Goal: Information Seeking & Learning: Learn about a topic

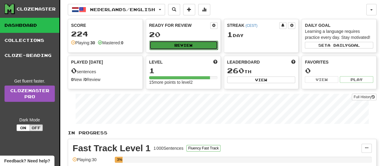
click at [179, 48] on button "Review" at bounding box center [183, 45] width 68 height 9
select select "**"
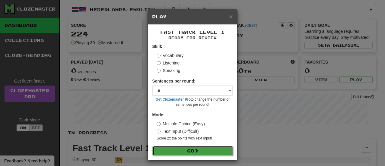
click at [208, 148] on button "Go" at bounding box center [193, 151] width 81 height 10
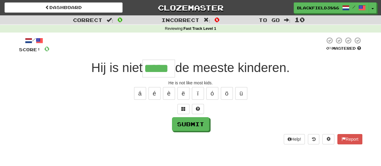
type input "*****"
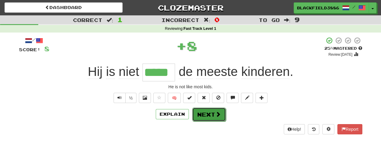
click at [209, 114] on button "Next" at bounding box center [209, 114] width 34 height 14
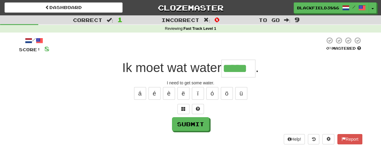
type input "*****"
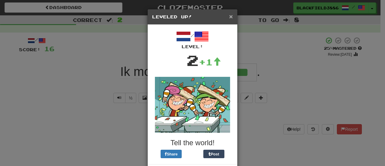
click at [229, 16] on span "×" at bounding box center [231, 16] width 4 height 7
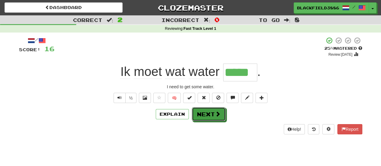
click at [209, 113] on button "Next" at bounding box center [209, 114] width 34 height 14
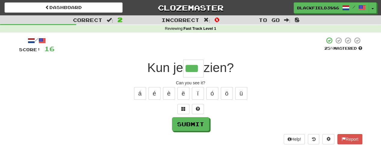
type input "***"
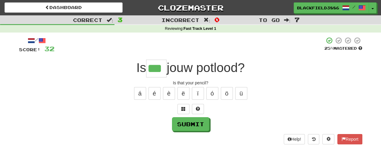
type input "***"
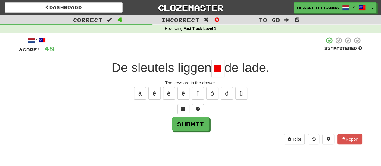
scroll to position [0, 3]
type input "*"
type input "**"
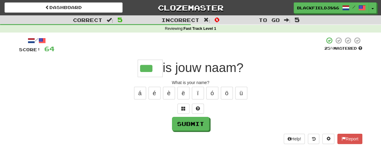
type input "***"
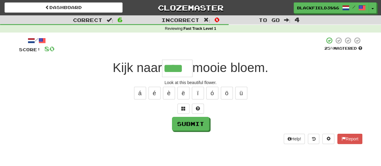
type input "****"
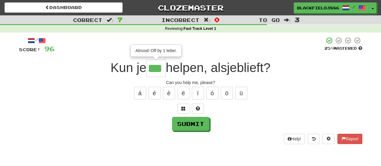
type input "***"
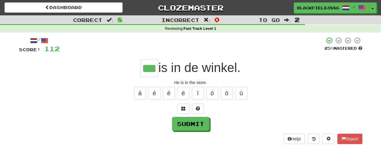
type input "***"
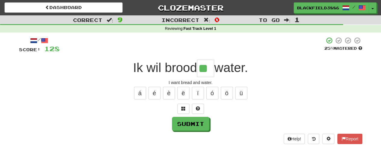
type input "**"
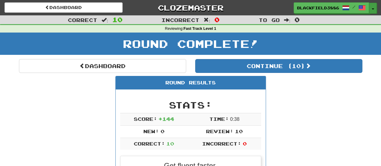
click at [371, 6] on button "Toggle Dropdown" at bounding box center [373, 8] width 8 height 11
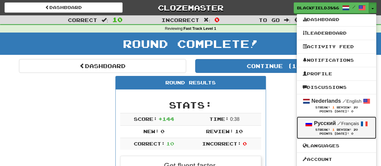
click at [343, 125] on small "/ Français" at bounding box center [348, 123] width 22 height 5
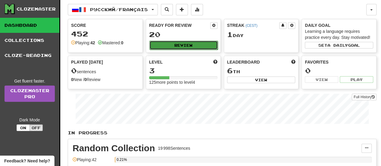
click at [206, 43] on button "Review" at bounding box center [183, 45] width 68 height 9
select select "**"
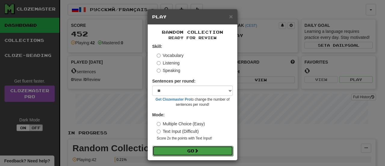
click at [214, 151] on button "Go" at bounding box center [193, 151] width 81 height 10
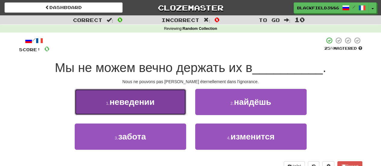
click at [131, 98] on span "неведении" at bounding box center [132, 101] width 45 height 9
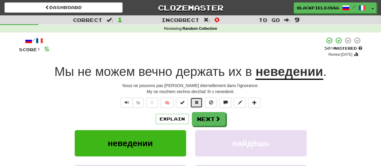
click at [199, 104] on button at bounding box center [196, 102] width 12 height 10
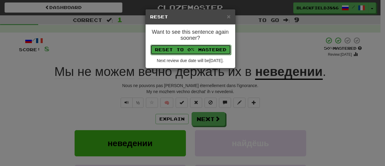
click at [207, 52] on button "Reset to 0% Mastered" at bounding box center [190, 50] width 81 height 10
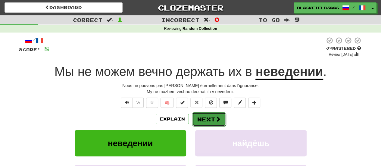
click at [210, 118] on button "Next" at bounding box center [209, 119] width 34 height 14
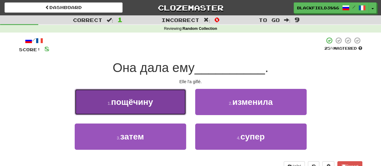
click at [157, 93] on button "1 . пощёчину" at bounding box center [130, 102] width 111 height 26
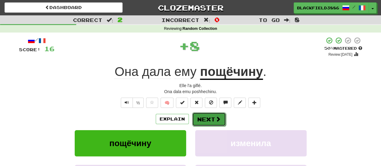
click at [212, 119] on button "Next" at bounding box center [209, 119] width 34 height 14
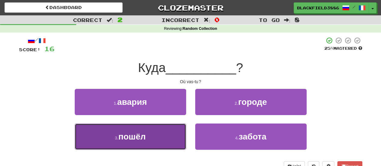
click at [153, 138] on button "3 . пошёл" at bounding box center [130, 136] width 111 height 26
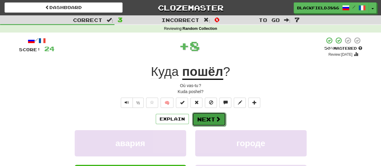
click at [212, 116] on button "Next" at bounding box center [209, 119] width 34 height 14
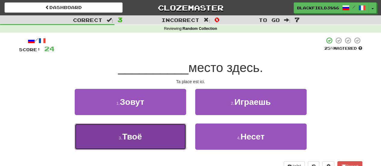
click at [157, 132] on button "3 . Твоё" at bounding box center [130, 136] width 111 height 26
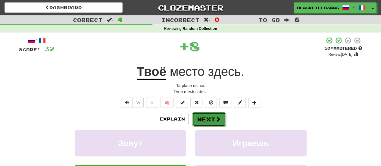
click at [210, 117] on button "Next" at bounding box center [209, 119] width 34 height 14
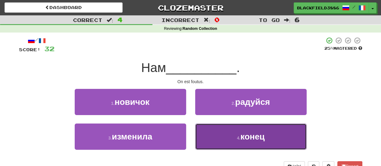
click at [233, 142] on button "4 . конец" at bounding box center [250, 136] width 111 height 26
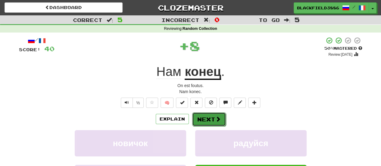
click at [211, 118] on button "Next" at bounding box center [209, 119] width 34 height 14
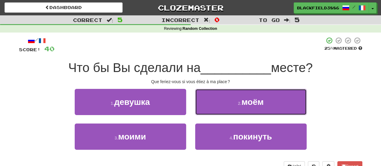
click at [244, 97] on span "моём" at bounding box center [252, 101] width 22 height 9
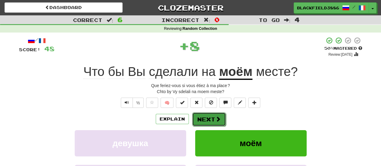
click at [219, 115] on button "Next" at bounding box center [209, 119] width 34 height 14
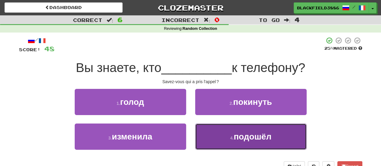
click at [243, 145] on button "4 . подошёл" at bounding box center [250, 136] width 111 height 26
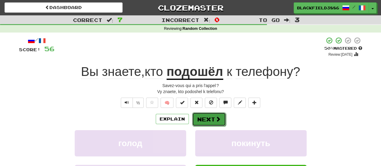
click at [210, 115] on button "Next" at bounding box center [209, 119] width 34 height 14
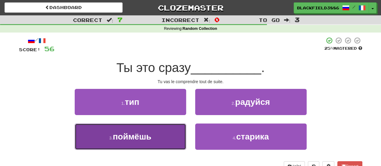
click at [149, 133] on span "поймёшь" at bounding box center [132, 136] width 39 height 9
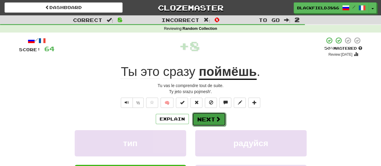
click at [211, 118] on button "Next" at bounding box center [209, 119] width 34 height 14
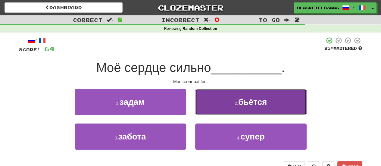
click at [235, 104] on small "2 ." at bounding box center [236, 103] width 4 height 5
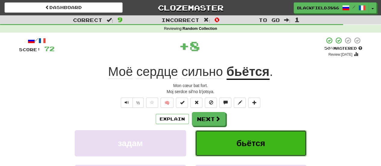
click at [230, 138] on button "бьётся" at bounding box center [250, 143] width 111 height 26
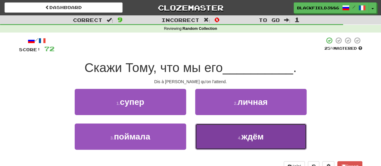
click at [250, 140] on span "ждём" at bounding box center [252, 136] width 22 height 9
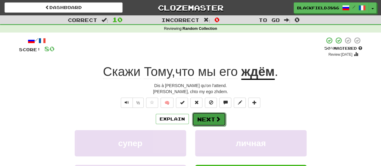
click at [205, 116] on button "Next" at bounding box center [209, 119] width 34 height 14
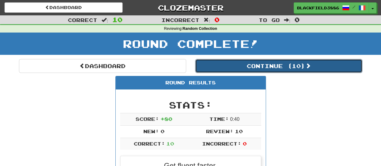
click at [297, 66] on button "Continue ( 10 )" at bounding box center [278, 66] width 167 height 14
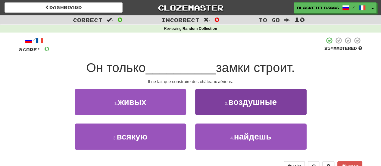
drag, startPoint x: 281, startPoint y: 85, endPoint x: 282, endPoint y: 100, distance: 15.7
click at [281, 85] on div "/ Score: 0 25 % Mastered Он только __________ замки строит. Il ne fait que cons…" at bounding box center [190, 104] width 343 height 134
click at [283, 106] on button "2 . воздушные" at bounding box center [250, 102] width 111 height 26
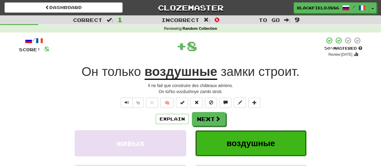
click at [283, 143] on button "воздушные" at bounding box center [250, 143] width 111 height 26
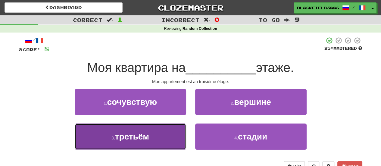
click at [159, 134] on button "3 . третьём" at bounding box center [130, 136] width 111 height 26
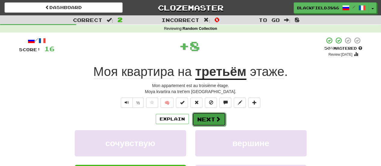
click at [212, 119] on button "Next" at bounding box center [209, 119] width 34 height 14
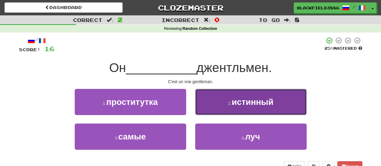
click at [215, 106] on button "2 . истинный" at bounding box center [250, 102] width 111 height 26
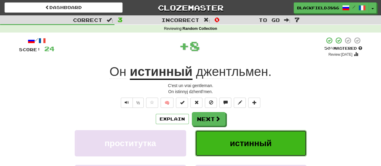
click at [243, 144] on span "истинный" at bounding box center [251, 142] width 42 height 9
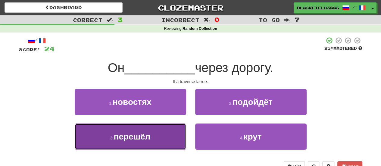
click at [165, 136] on button "3 . перешёл" at bounding box center [130, 136] width 111 height 26
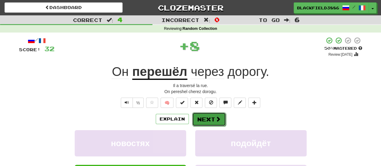
click at [220, 113] on button "Next" at bounding box center [209, 119] width 34 height 14
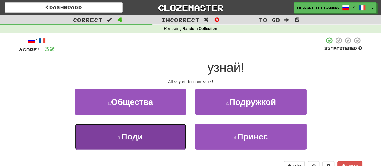
click at [137, 141] on span "Поди" at bounding box center [132, 136] width 22 height 9
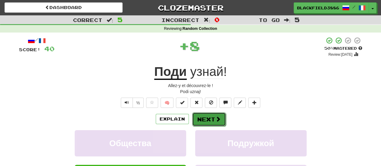
click at [219, 117] on span at bounding box center [217, 118] width 5 height 5
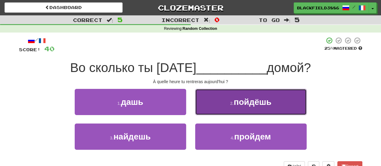
click at [221, 108] on button "2 . пойдëшь" at bounding box center [250, 102] width 111 height 26
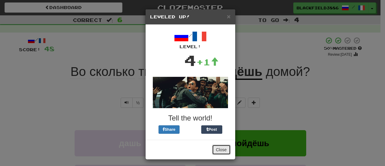
click at [220, 152] on button "Close" at bounding box center [221, 149] width 19 height 10
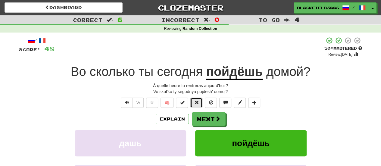
click at [197, 102] on span at bounding box center [196, 102] width 4 height 4
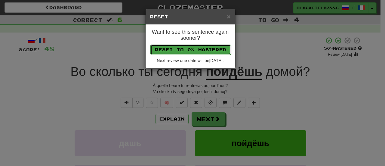
click at [208, 45] on button "Reset to 0% Mastered" at bounding box center [190, 50] width 81 height 10
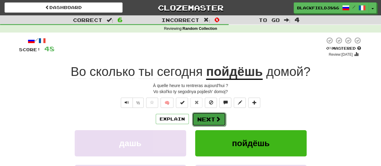
click at [216, 117] on span at bounding box center [217, 118] width 5 height 5
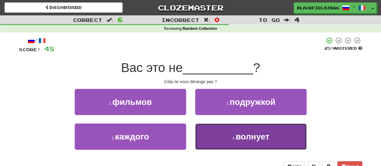
click at [273, 138] on button "4 . волнует" at bounding box center [250, 136] width 111 height 26
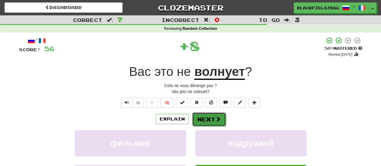
click at [208, 116] on button "Next" at bounding box center [209, 119] width 34 height 14
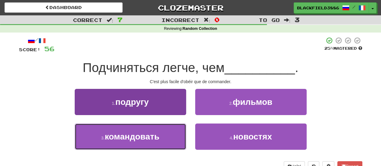
click at [155, 134] on span "командовать" at bounding box center [132, 136] width 54 height 9
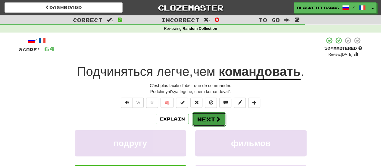
click at [211, 119] on button "Next" at bounding box center [209, 119] width 34 height 14
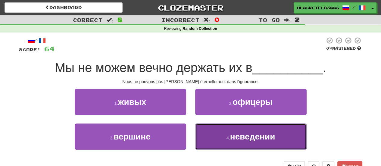
click at [253, 140] on span "неведении" at bounding box center [252, 136] width 45 height 9
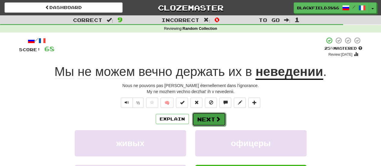
click at [201, 120] on button "Next" at bounding box center [209, 119] width 34 height 14
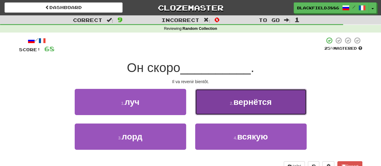
click at [236, 105] on span "вернётся" at bounding box center [252, 101] width 38 height 9
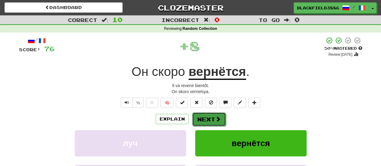
click at [202, 117] on button "Next" at bounding box center [209, 119] width 34 height 14
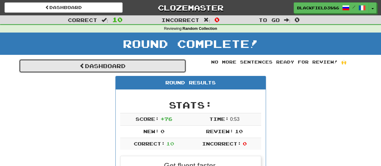
click at [145, 70] on link "Dashboard" at bounding box center [102, 66] width 167 height 14
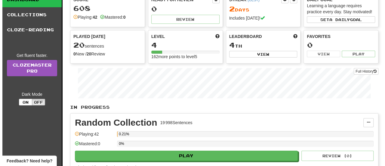
scroll to position [120, 0]
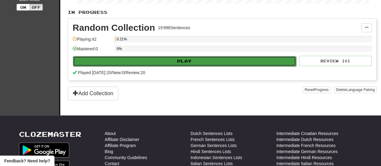
click at [199, 62] on button "Play" at bounding box center [184, 61] width 223 height 10
select select "**"
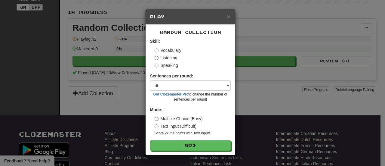
click at [167, 59] on label "Listening" at bounding box center [166, 58] width 23 height 6
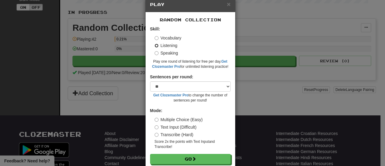
scroll to position [24, 0]
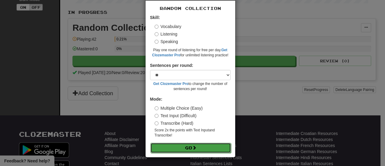
click at [185, 147] on button "Go" at bounding box center [190, 148] width 81 height 10
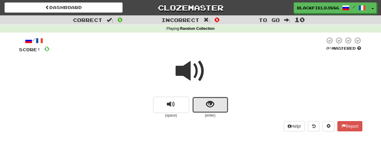
click at [215, 106] on button "show sentence" at bounding box center [210, 105] width 36 height 16
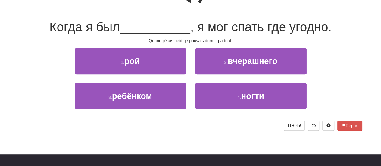
scroll to position [90, 0]
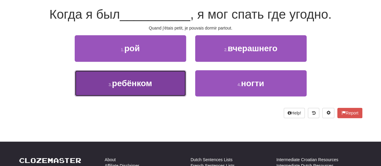
click at [165, 79] on button "3 . ребёнком" at bounding box center [130, 83] width 111 height 26
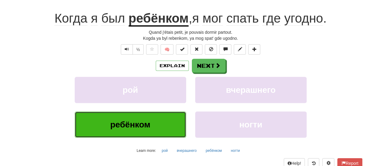
scroll to position [94, 0]
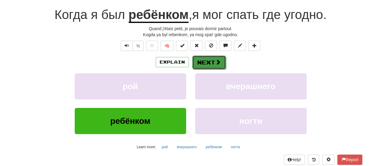
click at [215, 60] on span at bounding box center [217, 61] width 5 height 5
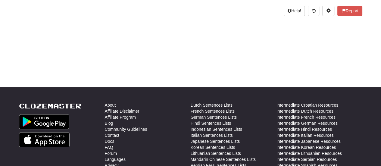
scroll to position [0, 0]
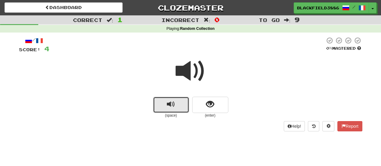
click at [166, 104] on button "replay audio" at bounding box center [171, 105] width 36 height 16
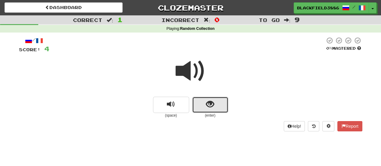
click at [205, 108] on button "show sentence" at bounding box center [210, 105] width 36 height 16
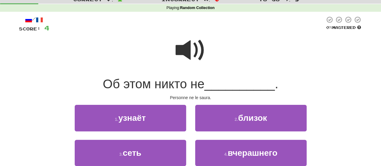
scroll to position [30, 0]
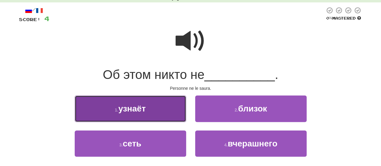
click at [167, 108] on button "1 . узнаёт" at bounding box center [130, 108] width 111 height 26
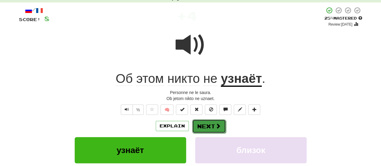
click at [218, 124] on span at bounding box center [217, 125] width 5 height 5
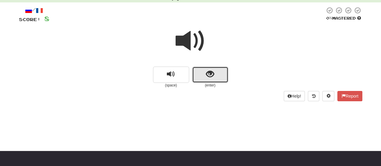
click at [217, 72] on button "show sentence" at bounding box center [210, 74] width 36 height 16
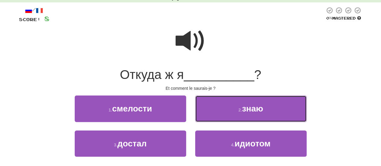
click at [222, 116] on button "2 . знаю" at bounding box center [250, 108] width 111 height 26
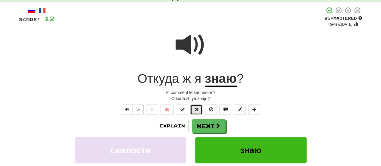
click at [199, 107] on button at bounding box center [196, 109] width 12 height 10
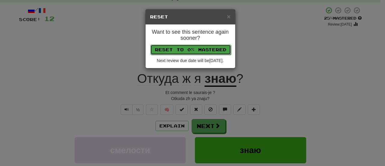
click at [194, 48] on button "Reset to 0% Mastered" at bounding box center [190, 50] width 81 height 10
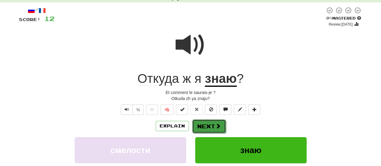
click at [201, 119] on button "Next" at bounding box center [209, 126] width 34 height 14
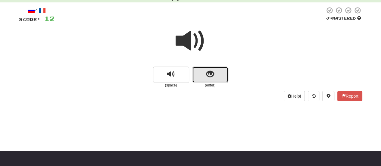
click at [208, 75] on span "show sentence" at bounding box center [210, 74] width 8 height 8
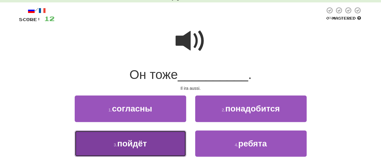
click at [168, 138] on button "3 . пойдёт" at bounding box center [130, 143] width 111 height 26
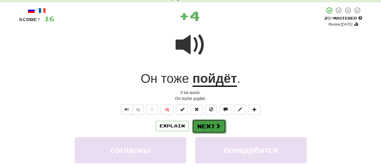
click at [204, 129] on button "Next" at bounding box center [209, 126] width 34 height 14
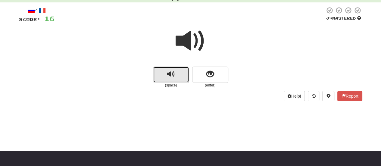
click at [175, 78] on button "replay audio" at bounding box center [171, 74] width 36 height 16
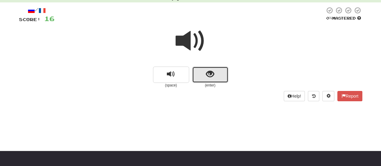
click at [225, 74] on button "show sentence" at bounding box center [210, 74] width 36 height 16
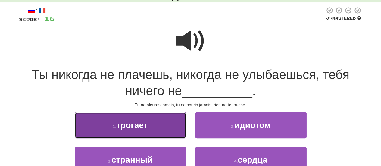
click at [163, 123] on button "1 . трогает" at bounding box center [130, 125] width 111 height 26
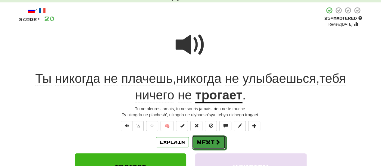
click at [220, 141] on button "Next" at bounding box center [209, 142] width 34 height 14
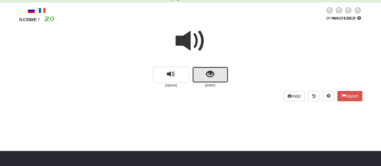
click at [205, 80] on button "show sentence" at bounding box center [210, 74] width 36 height 16
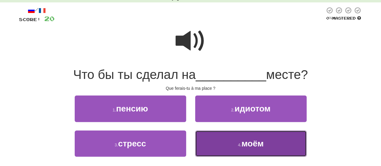
click at [243, 146] on span "моём" at bounding box center [252, 143] width 22 height 9
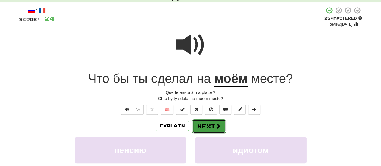
click at [207, 125] on button "Next" at bounding box center [209, 126] width 34 height 14
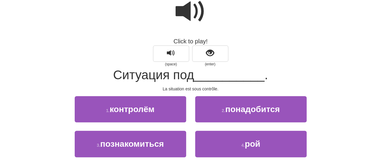
scroll to position [60, 0]
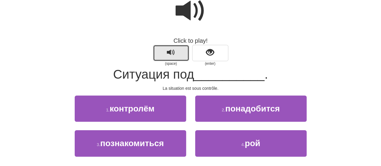
click at [179, 54] on button "replay audio" at bounding box center [171, 53] width 36 height 16
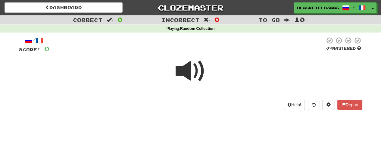
click at [193, 72] on span at bounding box center [190, 71] width 30 height 30
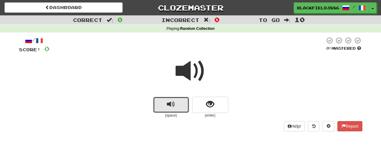
click at [161, 104] on button "replay audio" at bounding box center [171, 105] width 36 height 16
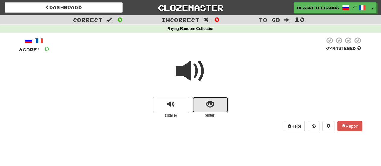
click at [212, 108] on span "show sentence" at bounding box center [210, 104] width 8 height 8
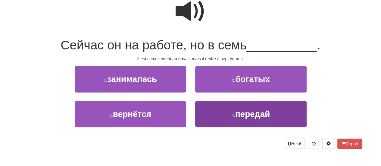
scroll to position [60, 0]
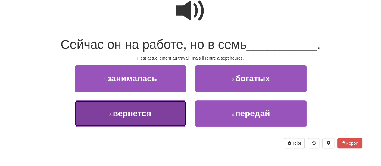
click at [146, 117] on span "вернётся" at bounding box center [132, 113] width 38 height 9
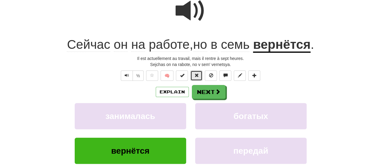
click at [199, 76] on button at bounding box center [196, 75] width 12 height 10
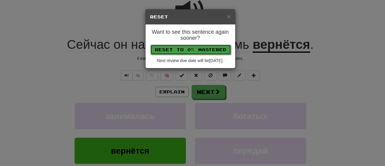
click at [211, 51] on button "Reset to 0% Mastered" at bounding box center [190, 50] width 81 height 10
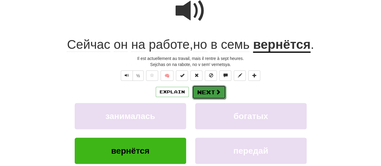
click at [214, 88] on button "Next" at bounding box center [209, 92] width 34 height 14
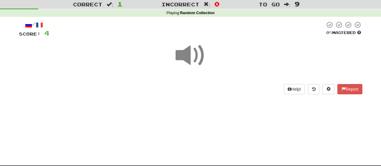
scroll to position [4, 0]
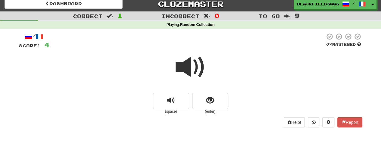
click at [192, 74] on span at bounding box center [190, 67] width 30 height 30
click at [214, 101] on span "show sentence" at bounding box center [210, 100] width 8 height 8
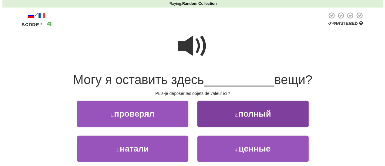
scroll to position [34, 0]
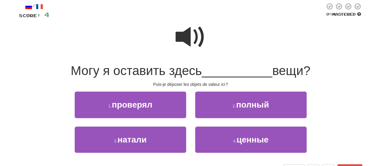
click at [189, 45] on span at bounding box center [190, 37] width 30 height 30
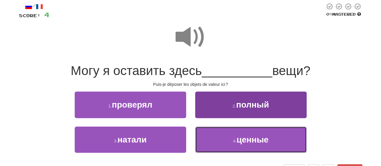
click at [249, 137] on span "ценные" at bounding box center [252, 139] width 32 height 9
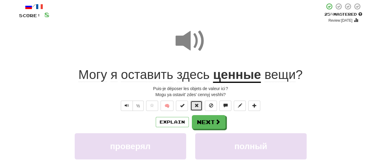
click at [198, 105] on span at bounding box center [196, 105] width 4 height 4
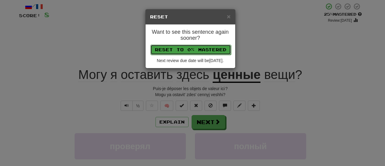
click at [199, 50] on button "Reset to 0% Mastered" at bounding box center [190, 50] width 81 height 10
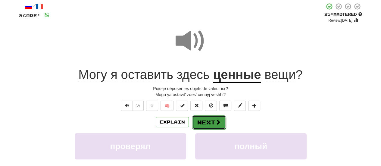
click at [210, 122] on button "Next" at bounding box center [209, 122] width 34 height 14
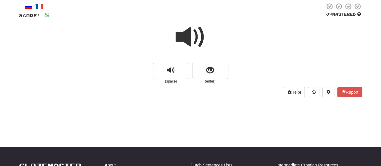
click at [190, 30] on span at bounding box center [190, 37] width 30 height 30
click at [179, 30] on span at bounding box center [190, 37] width 30 height 30
click at [208, 76] on button "show sentence" at bounding box center [210, 71] width 36 height 16
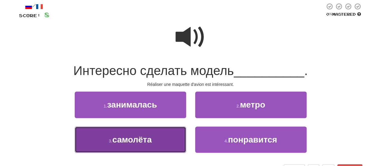
click at [165, 141] on button "3 . самолёта" at bounding box center [130, 139] width 111 height 26
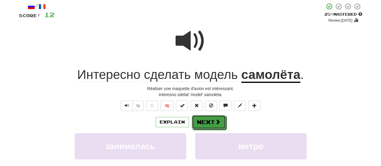
click at [207, 118] on button "Next" at bounding box center [209, 122] width 34 height 14
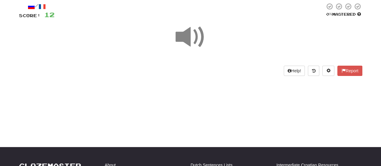
click at [185, 28] on span at bounding box center [190, 37] width 30 height 30
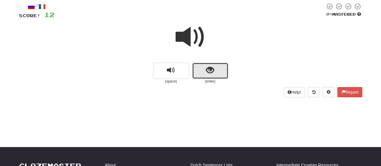
click at [221, 74] on button "show sentence" at bounding box center [210, 71] width 36 height 16
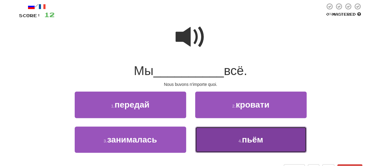
click at [251, 134] on button "4 . пьём" at bounding box center [250, 139] width 111 height 26
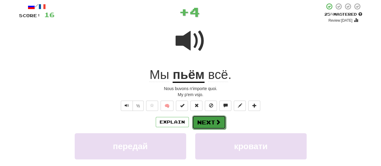
click at [213, 123] on button "Next" at bounding box center [209, 122] width 34 height 14
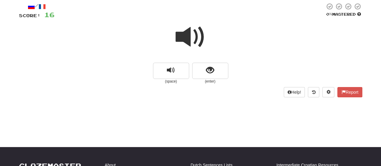
click at [196, 38] on span at bounding box center [190, 37] width 30 height 30
click at [222, 74] on button "show sentence" at bounding box center [210, 71] width 36 height 16
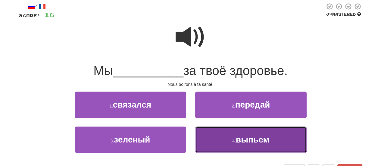
click at [255, 132] on button "4 . выпьем" at bounding box center [250, 139] width 111 height 26
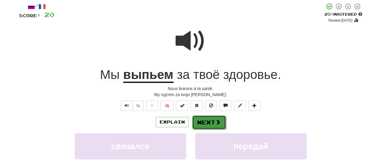
click at [211, 122] on button "Next" at bounding box center [209, 122] width 34 height 14
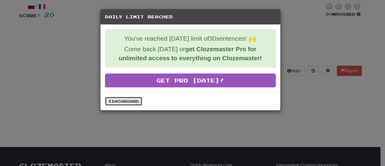
click at [128, 100] on link "Dashboard" at bounding box center [123, 101] width 37 height 9
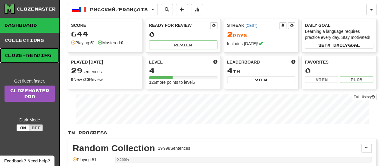
click at [28, 59] on link "Cloze-Reading" at bounding box center [29, 55] width 59 height 15
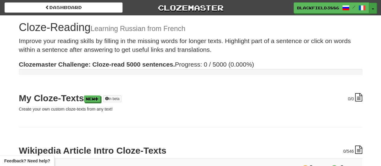
click at [372, 8] on button "Toggle Dropdown" at bounding box center [373, 8] width 8 height 11
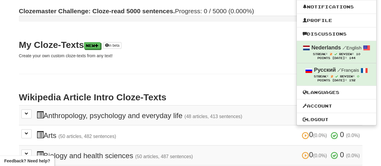
scroll to position [60, 0]
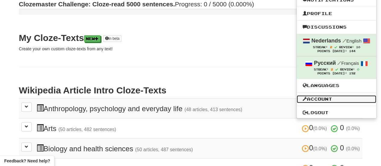
click at [319, 98] on link "Account" at bounding box center [335, 99] width 79 height 8
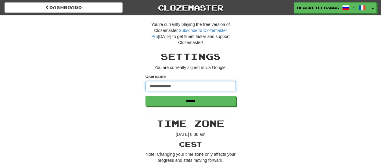
drag, startPoint x: 202, startPoint y: 85, endPoint x: 107, endPoint y: 76, distance: 96.1
type input "**********"
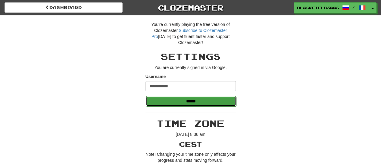
click at [190, 101] on input "******" at bounding box center [191, 101] width 90 height 10
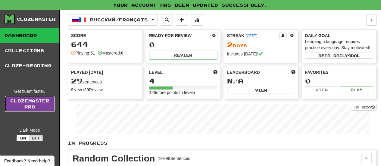
click at [22, 106] on link "Clozemaster Pro" at bounding box center [30, 104] width 50 height 16
